Goal: Task Accomplishment & Management: Manage account settings

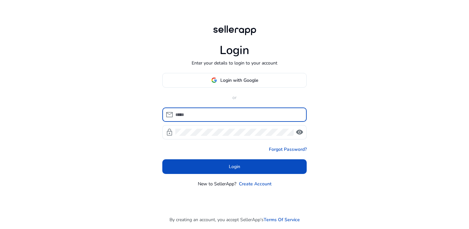
click at [359, 128] on div "Login Enter your details to login to your account Login with Google or mail loc…" at bounding box center [234, 114] width 469 height 229
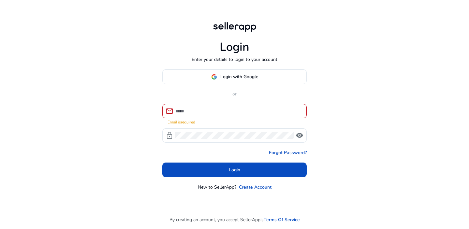
click at [218, 111] on input at bounding box center [238, 111] width 126 height 7
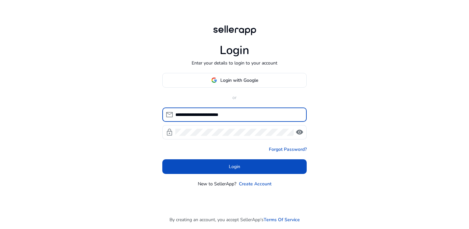
type input "**********"
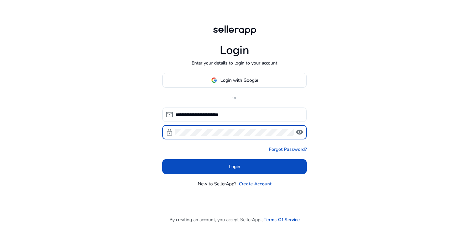
click at [234, 166] on button "Login" at bounding box center [234, 166] width 144 height 15
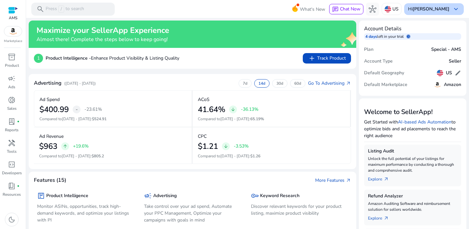
click at [452, 11] on span "keyboard_arrow_down" at bounding box center [456, 9] width 8 height 8
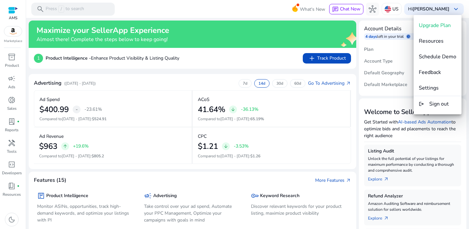
click at [258, 9] on div at bounding box center [234, 114] width 469 height 229
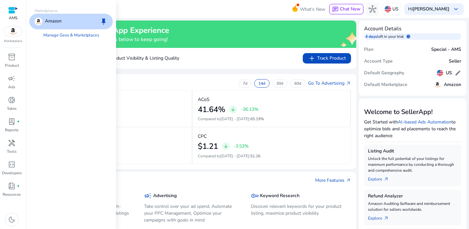
click at [15, 32] on img at bounding box center [13, 31] width 18 height 10
click at [51, 21] on p "Amazon" at bounding box center [53, 22] width 17 height 8
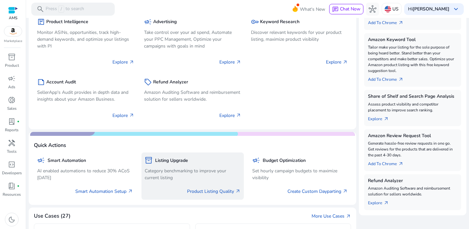
scroll to position [232, 0]
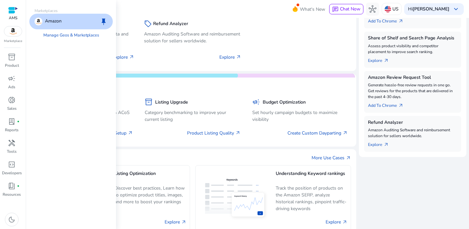
click at [11, 32] on img at bounding box center [13, 31] width 18 height 10
click at [52, 35] on link "Manage Geos & Marketplaces" at bounding box center [71, 35] width 66 height 12
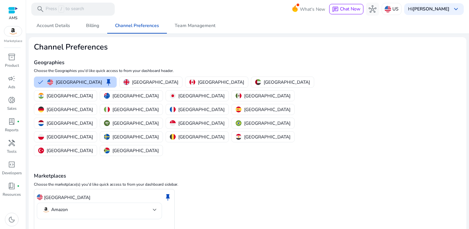
click at [135, 206] on mat-select-trigger "Amazon" at bounding box center [97, 210] width 111 height 8
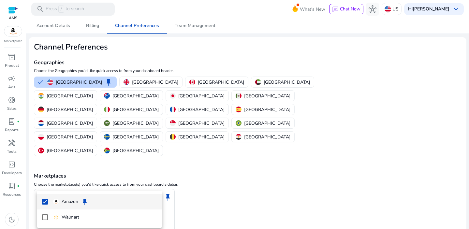
click at [269, 197] on div at bounding box center [234, 114] width 469 height 229
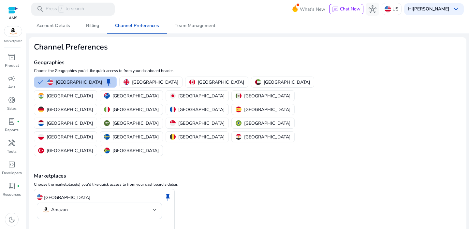
click at [64, 85] on p "[GEOGRAPHIC_DATA]" at bounding box center [79, 82] width 46 height 7
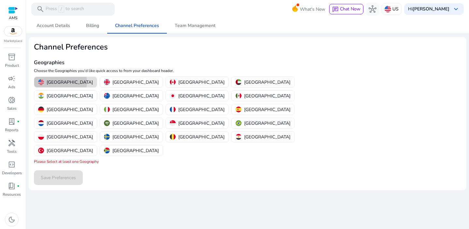
click at [60, 82] on p "[GEOGRAPHIC_DATA]" at bounding box center [70, 82] width 46 height 7
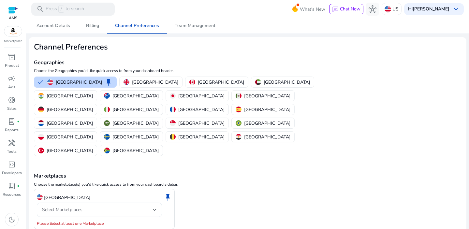
click at [88, 203] on div "Select Marketplaces" at bounding box center [99, 210] width 115 height 14
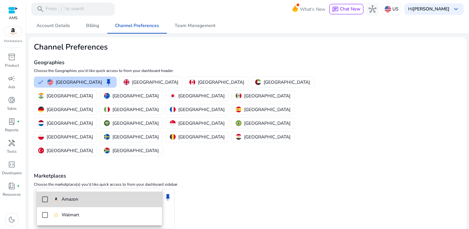
click at [86, 195] on mat-option "Amazon" at bounding box center [99, 200] width 125 height 16
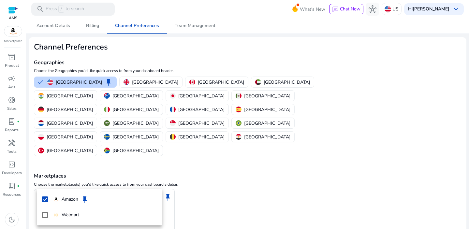
click at [250, 198] on div at bounding box center [234, 114] width 469 height 229
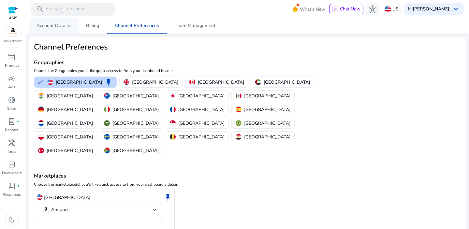
click at [54, 27] on span "Account Details" at bounding box center [53, 25] width 34 height 5
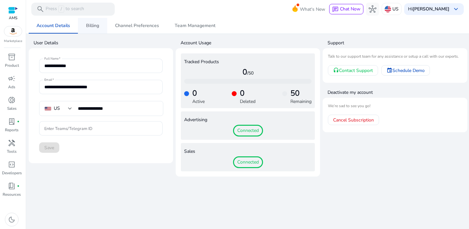
click at [89, 28] on span "Billing" at bounding box center [92, 25] width 13 height 5
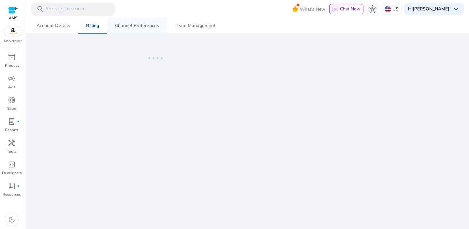
click at [120, 27] on span "Channel Preferences" at bounding box center [137, 25] width 44 height 5
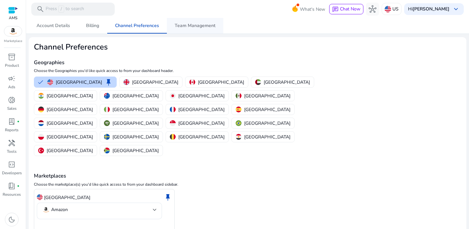
click at [188, 28] on span "Team Management" at bounding box center [195, 25] width 41 height 5
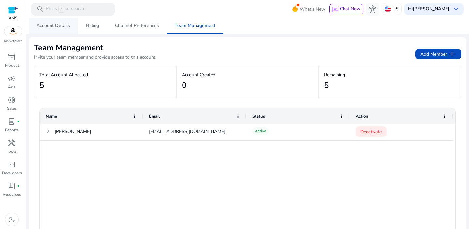
click at [66, 25] on span "Account Details" at bounding box center [53, 25] width 34 height 5
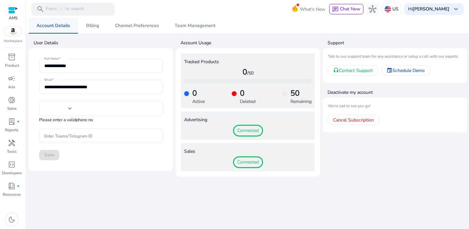
type input "**********"
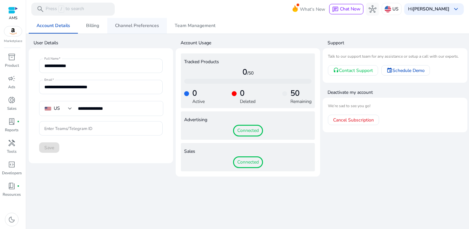
click at [118, 24] on span "Channel Preferences" at bounding box center [137, 25] width 44 height 5
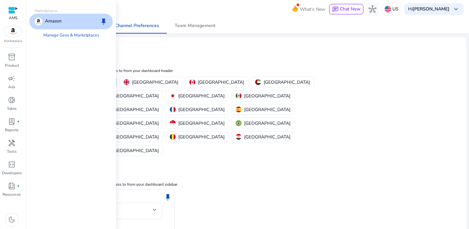
click at [9, 33] on img at bounding box center [13, 31] width 18 height 10
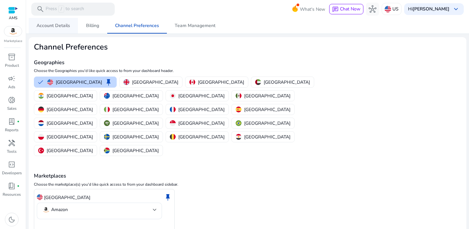
click at [48, 26] on span "Account Details" at bounding box center [53, 25] width 34 height 5
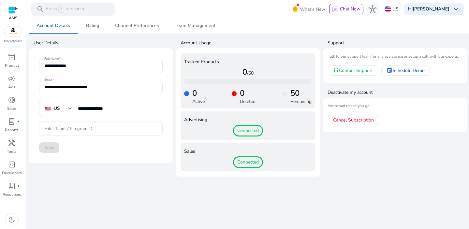
click at [70, 130] on input "Enter Teams/Telegram ID" at bounding box center [100, 128] width 113 height 7
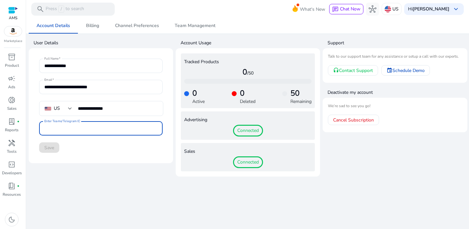
paste input "**********"
type input "**********"
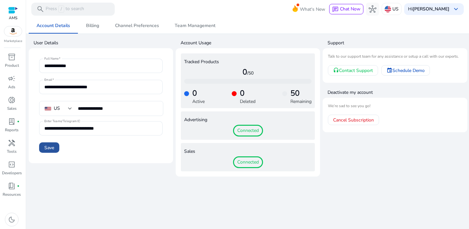
click at [51, 149] on span "Save" at bounding box center [49, 147] width 10 height 7
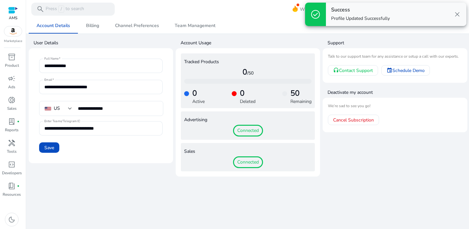
click at [125, 199] on div "**********" at bounding box center [248, 123] width 438 height 211
click at [456, 15] on span "close" at bounding box center [457, 14] width 8 height 8
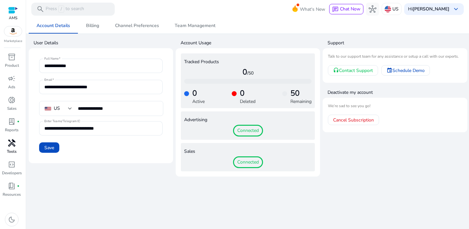
click at [11, 146] on span "handyman" at bounding box center [12, 143] width 8 height 8
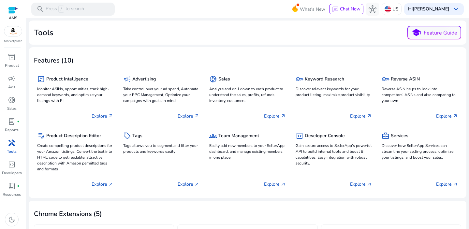
click at [10, 11] on div at bounding box center [13, 10] width 10 height 7
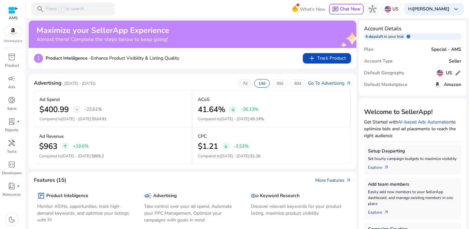
click at [243, 84] on p "7d" at bounding box center [245, 83] width 5 height 5
click at [276, 82] on p "30d" at bounding box center [279, 83] width 7 height 5
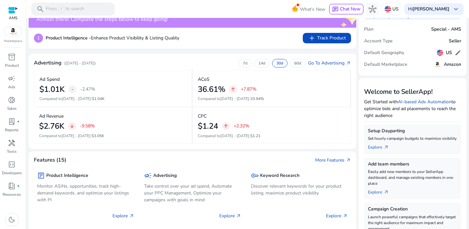
scroll to position [9, 0]
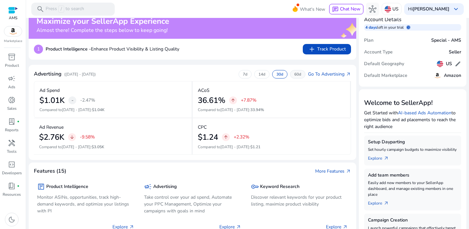
click at [294, 73] on p "60d" at bounding box center [297, 74] width 7 height 5
click at [243, 74] on p "7d" at bounding box center [245, 74] width 5 height 5
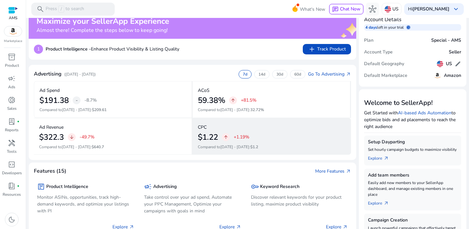
scroll to position [0, 0]
